Goal: Task Accomplishment & Management: Use online tool/utility

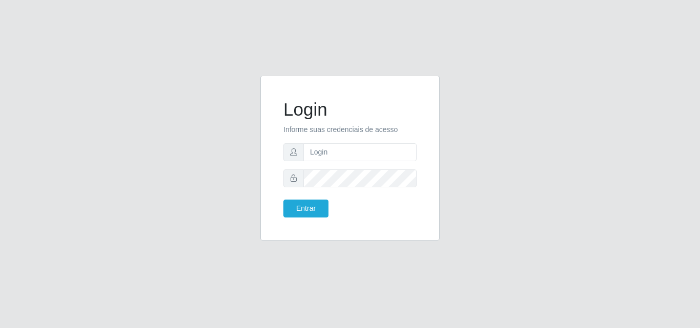
type input "[EMAIL_ADDRESS][DOMAIN_NAME]"
click at [305, 211] on button "Entrar" at bounding box center [305, 209] width 45 height 18
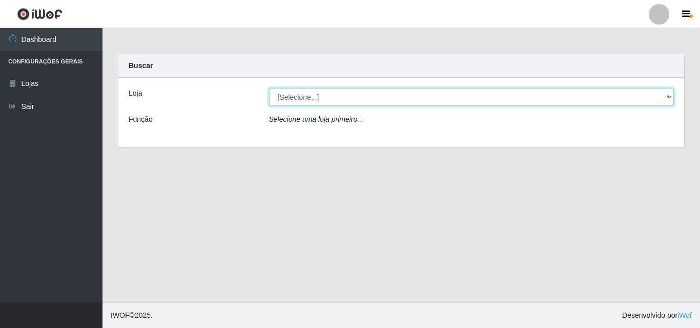
click at [666, 93] on select "[Selecione...] Corte Fácil - Unidade Emaús" at bounding box center [471, 97] width 405 height 18
select select "201"
click at [269, 88] on select "[Selecione...] Corte Fácil - Unidade Emaús" at bounding box center [471, 97] width 405 height 18
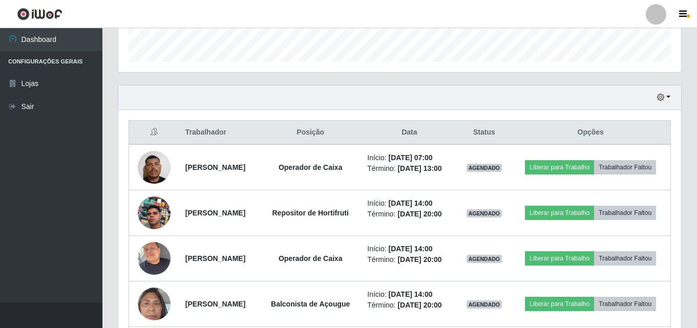
scroll to position [180, 0]
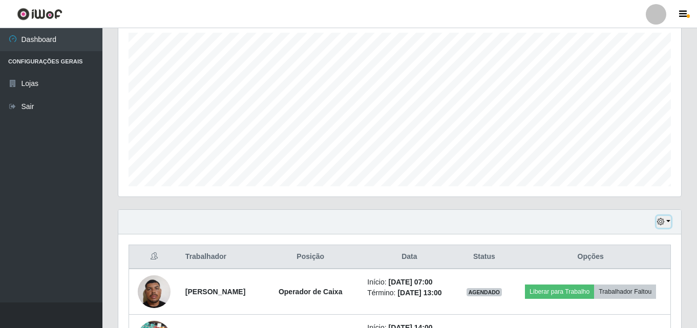
click at [667, 221] on button "button" at bounding box center [664, 222] width 14 height 12
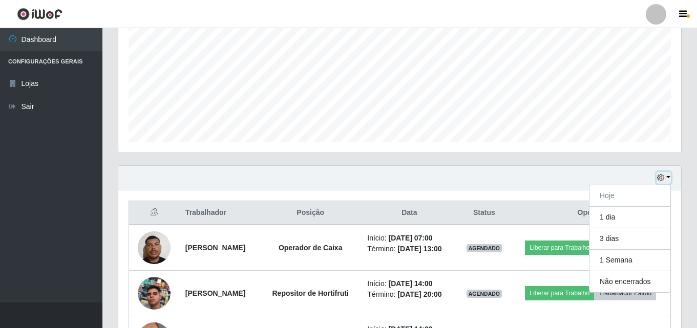
scroll to position [282, 0]
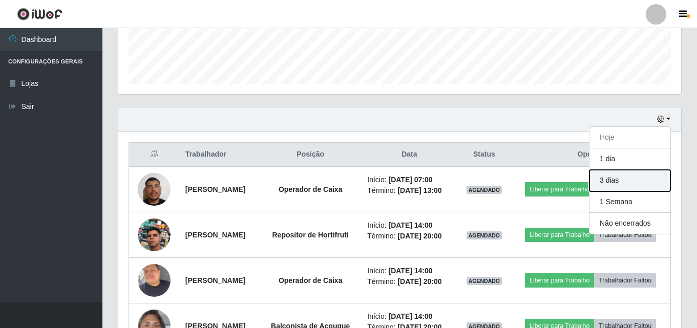
click at [606, 178] on button "3 dias" at bounding box center [629, 181] width 81 height 22
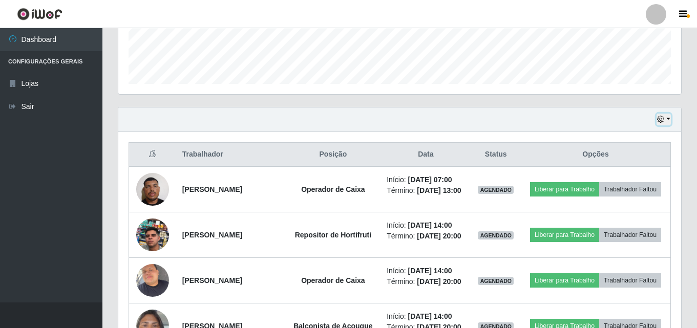
click at [662, 119] on icon "button" at bounding box center [660, 119] width 7 height 7
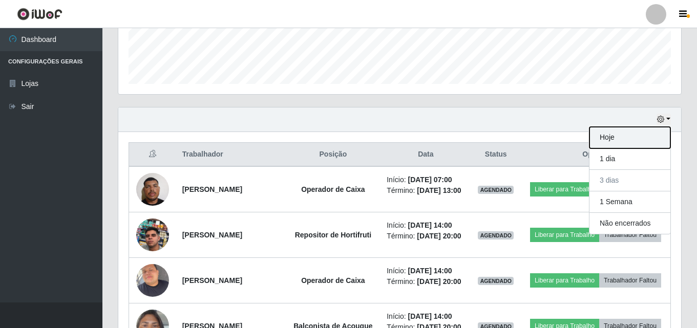
click at [618, 142] on button "Hoje" at bounding box center [629, 138] width 81 height 22
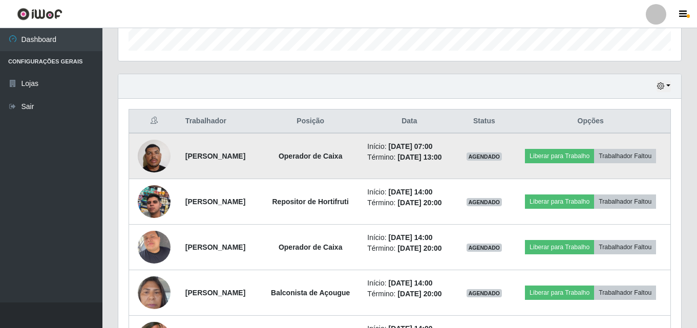
scroll to position [333, 0]
